Goal: Task Accomplishment & Management: Use online tool/utility

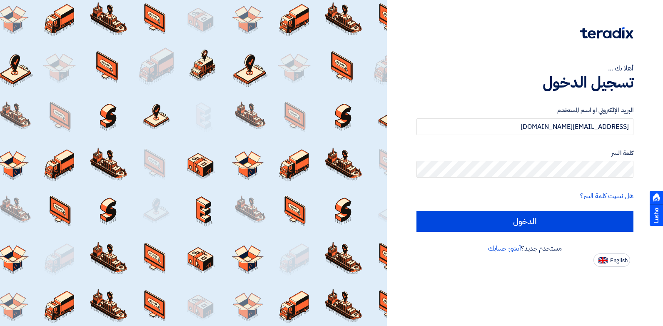
click at [497, 218] on input "الدخول" at bounding box center [525, 221] width 217 height 21
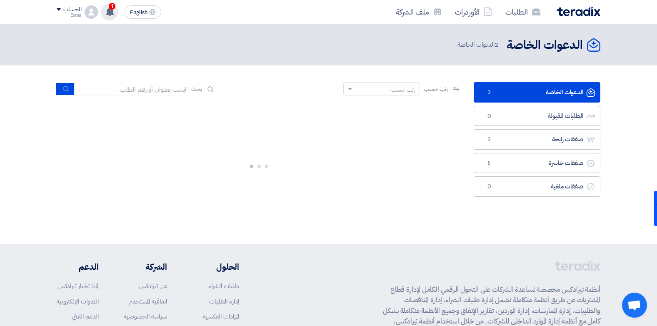
click at [115, 12] on div "1 تم نشر طلب عروض أسعار جديد - شاهد التفاصيل 2 hours ago تم نشر طلب عروض أسعار …" at bounding box center [109, 12] width 17 height 17
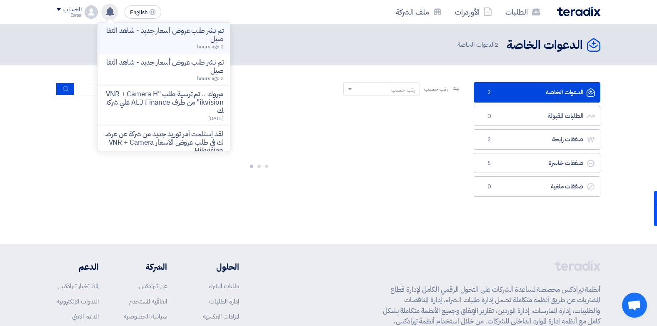
click at [155, 45] on div "تم نشر طلب عروض أسعار جديد - شاهد التفاصيل 2 hours ago" at bounding box center [163, 38] width 119 height 23
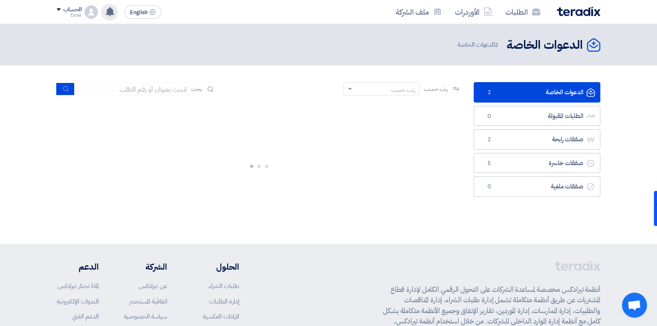
click at [532, 89] on link "الدعوات الخاصة الدعوات الخاصة 2" at bounding box center [537, 92] width 127 height 20
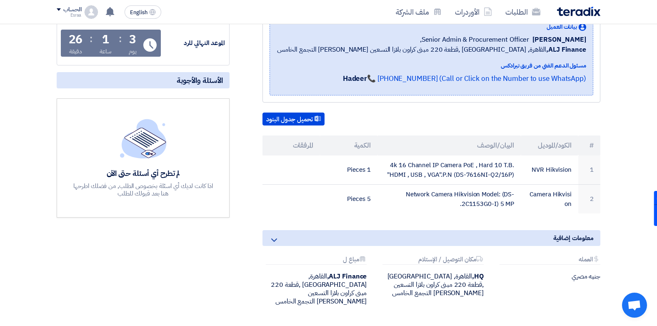
scroll to position [133, 0]
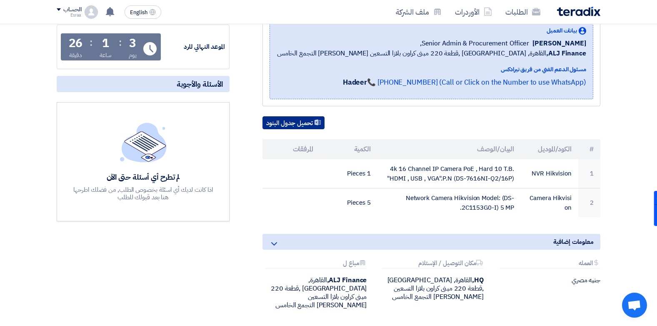
click at [297, 122] on button "تحميل جدول البنود" at bounding box center [293, 122] width 62 height 13
click at [628, 235] on section "VNR + Camera Hikvision بيانات العميل [PERSON_NAME] Senior Admin & Procurement O…" at bounding box center [328, 174] width 657 height 390
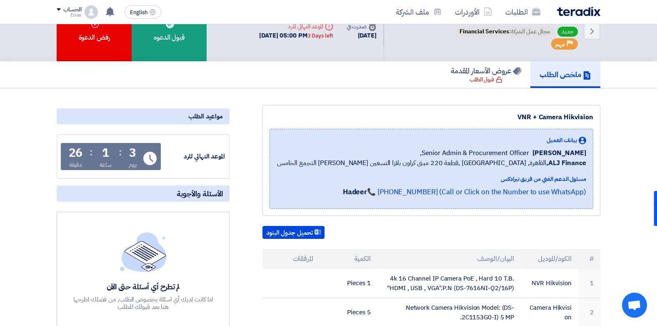
scroll to position [7, 0]
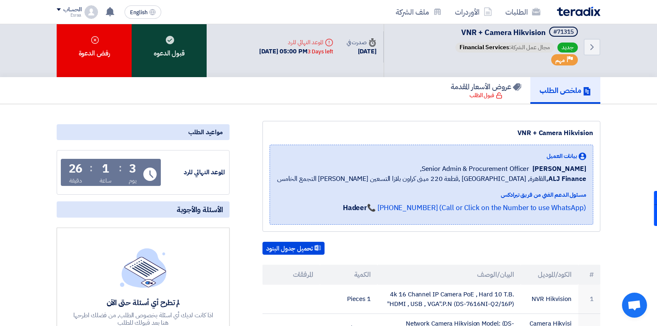
click at [180, 44] on div "قبول الدعوه" at bounding box center [169, 47] width 75 height 60
